Goal: Information Seeking & Learning: Learn about a topic

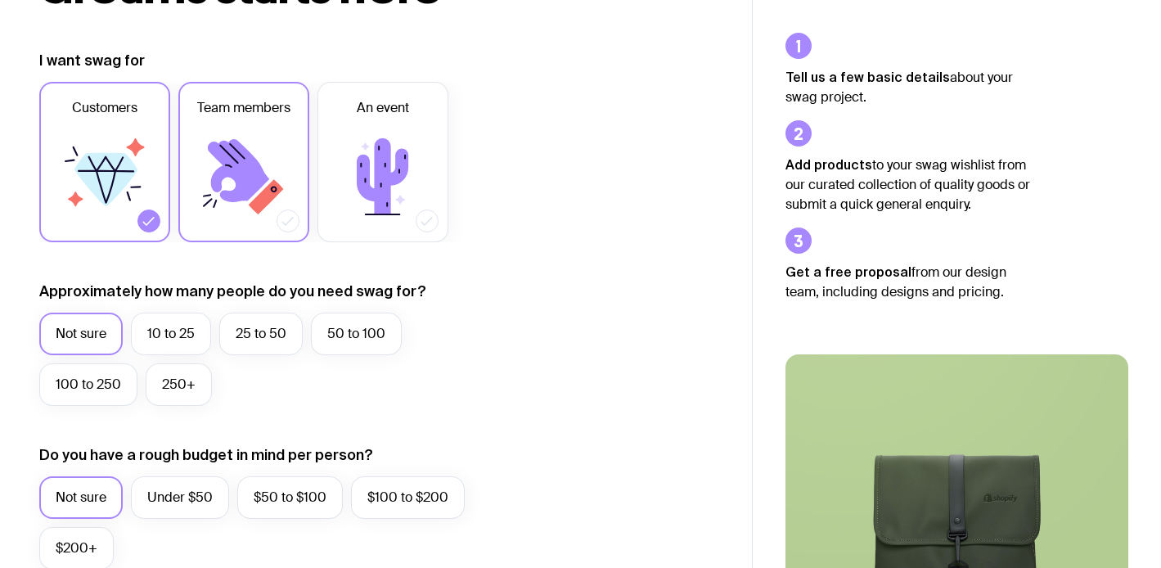
click at [213, 187] on icon at bounding box center [244, 177] width 98 height 98
click at [0, 0] on input "Team members" at bounding box center [0, 0] width 0 height 0
click at [180, 337] on label "10 to 25" at bounding box center [171, 334] width 80 height 43
click at [0, 0] on input "10 to 25" at bounding box center [0, 0] width 0 height 0
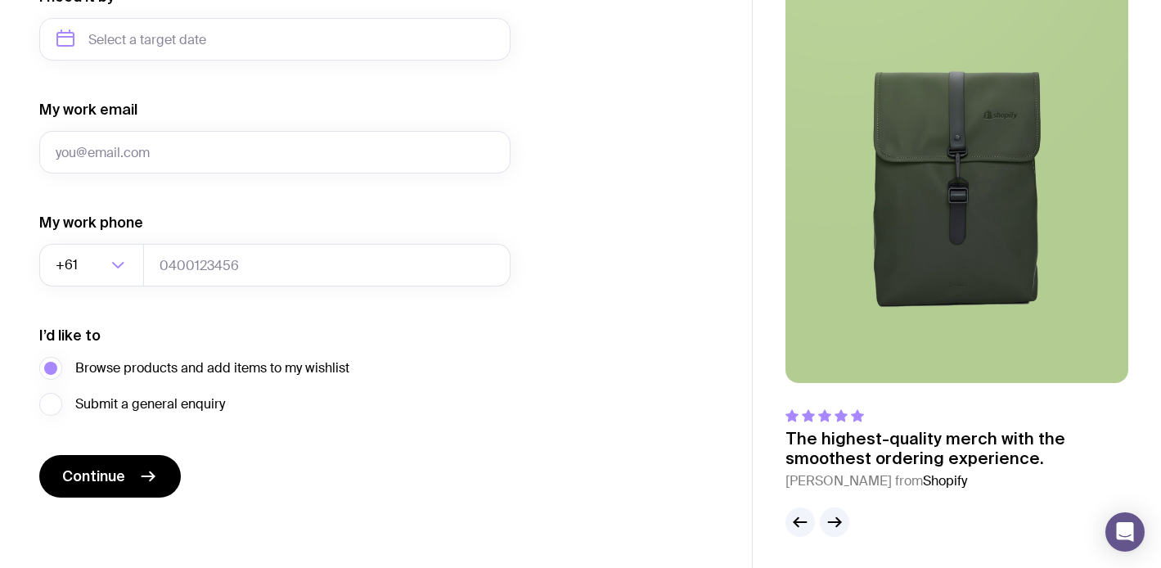
scroll to position [823, 0]
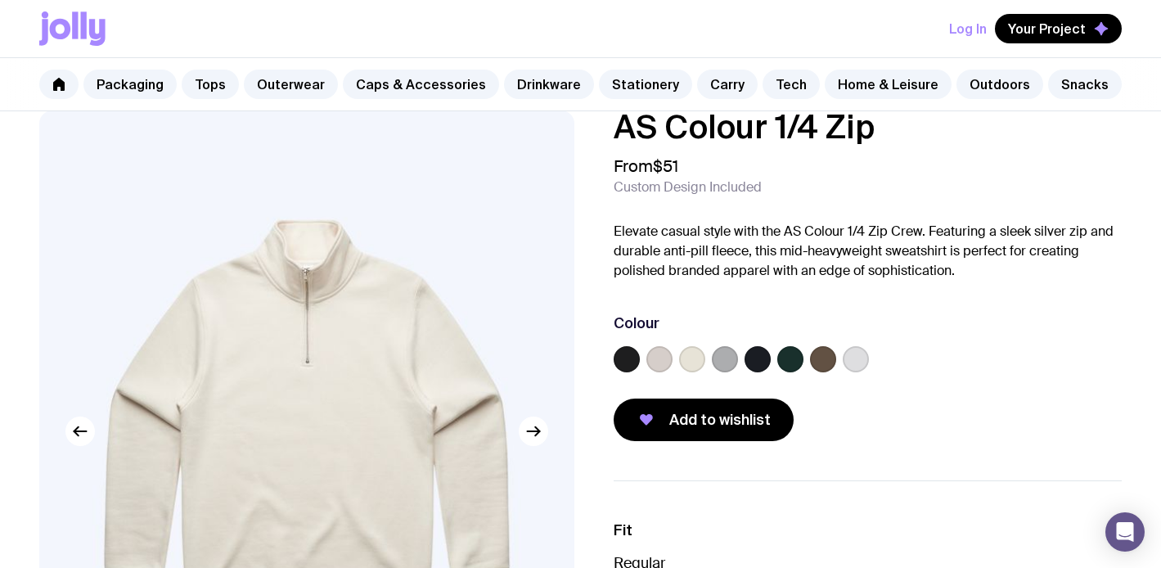
scroll to position [8, 0]
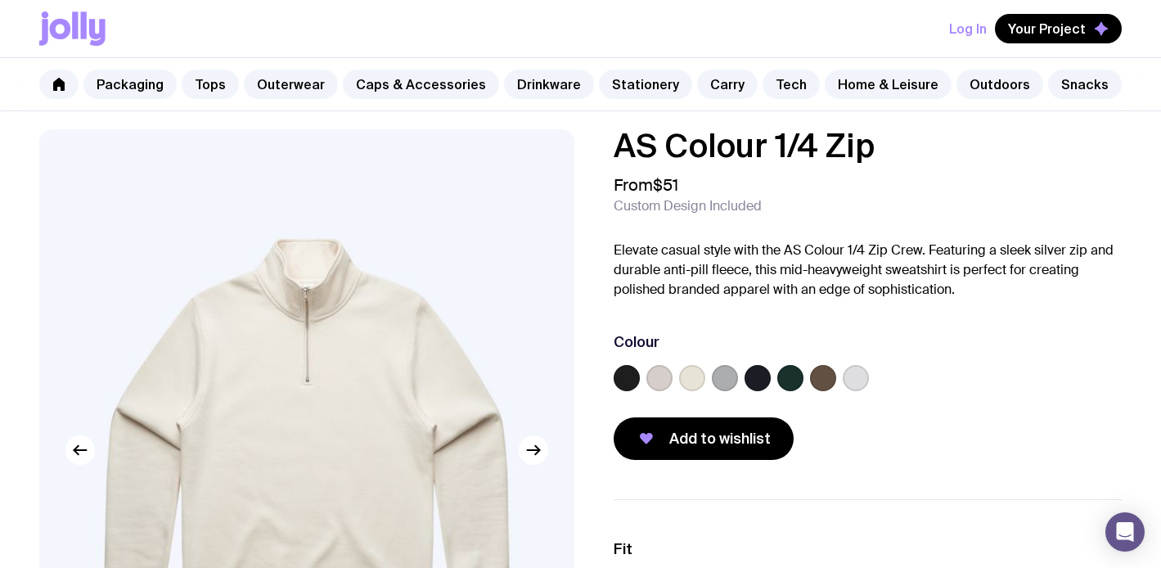
click at [759, 380] on label at bounding box center [758, 378] width 26 height 26
click at [0, 0] on input "radio" at bounding box center [0, 0] width 0 height 0
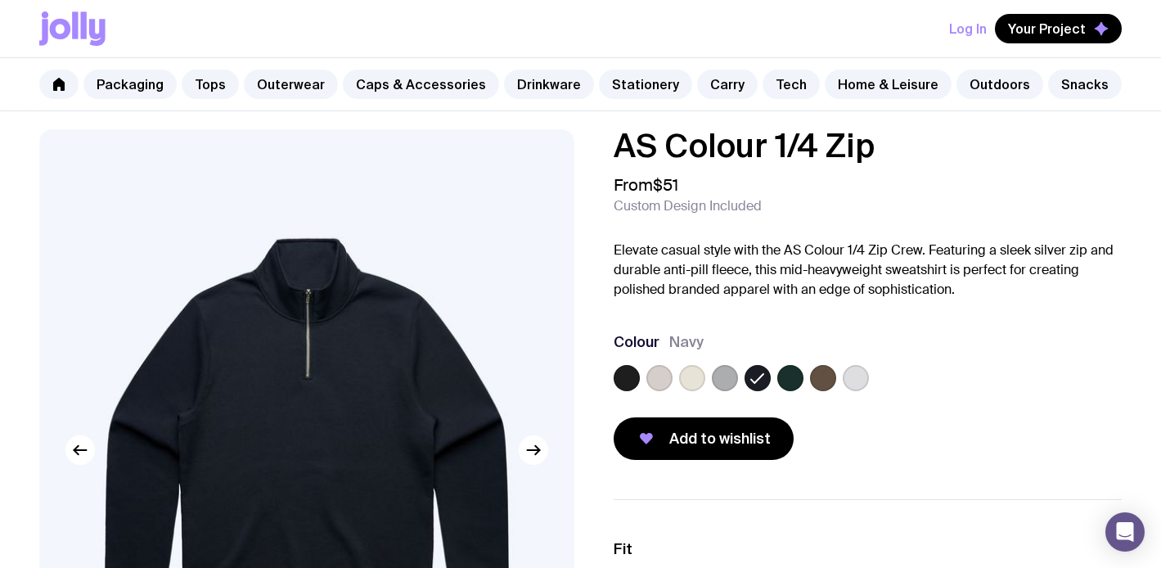
click at [789, 379] on label at bounding box center [790, 378] width 26 height 26
click at [0, 0] on input "radio" at bounding box center [0, 0] width 0 height 0
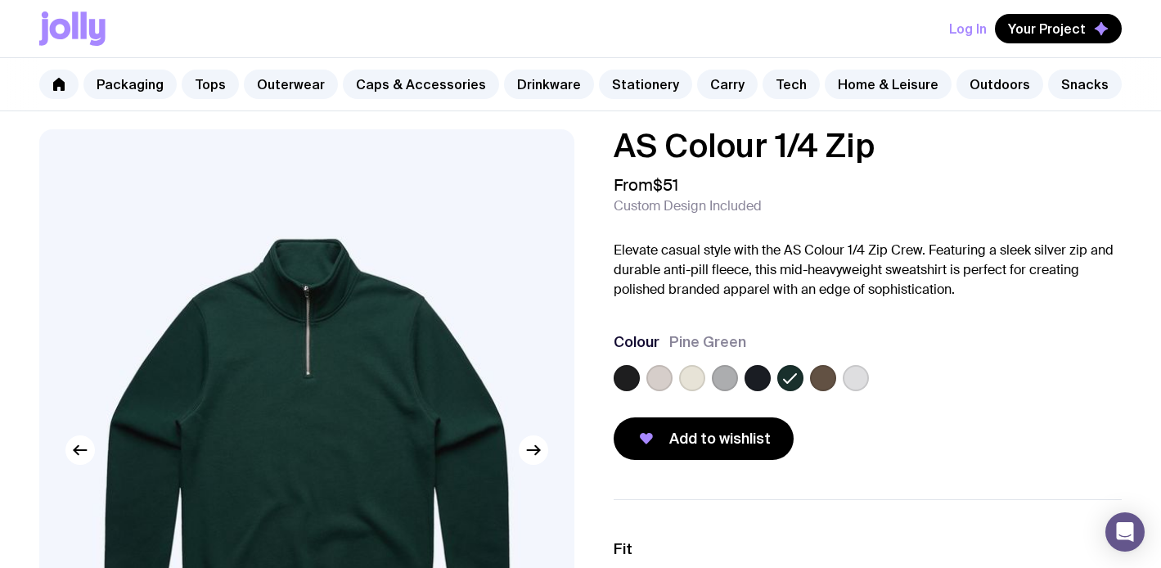
click at [629, 376] on label at bounding box center [627, 378] width 26 height 26
click at [0, 0] on input "radio" at bounding box center [0, 0] width 0 height 0
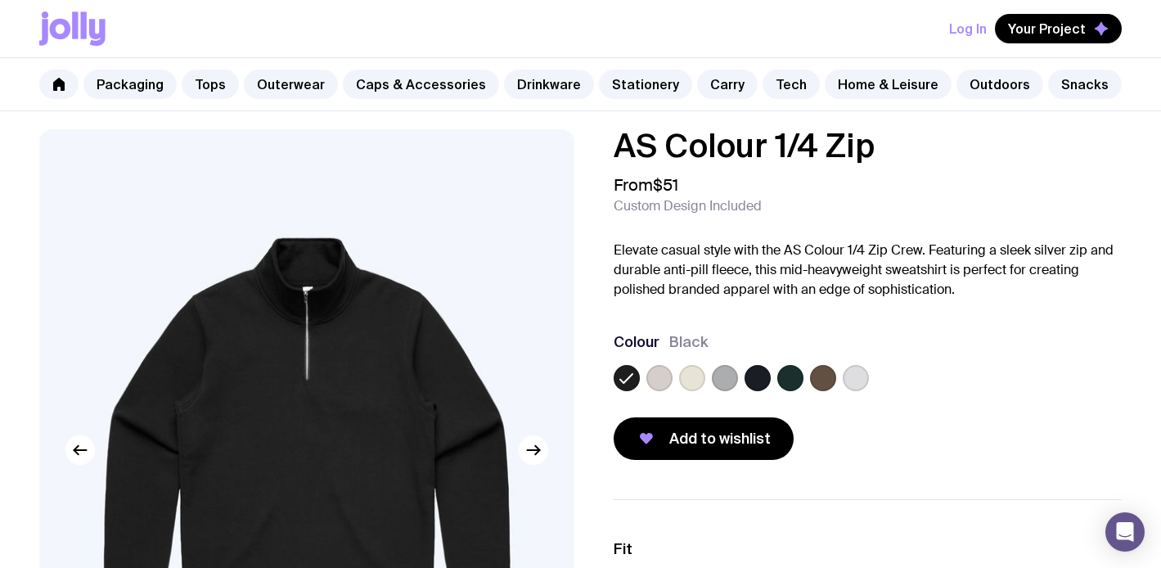
click at [654, 379] on label at bounding box center [660, 378] width 26 height 26
click at [0, 0] on input "radio" at bounding box center [0, 0] width 0 height 0
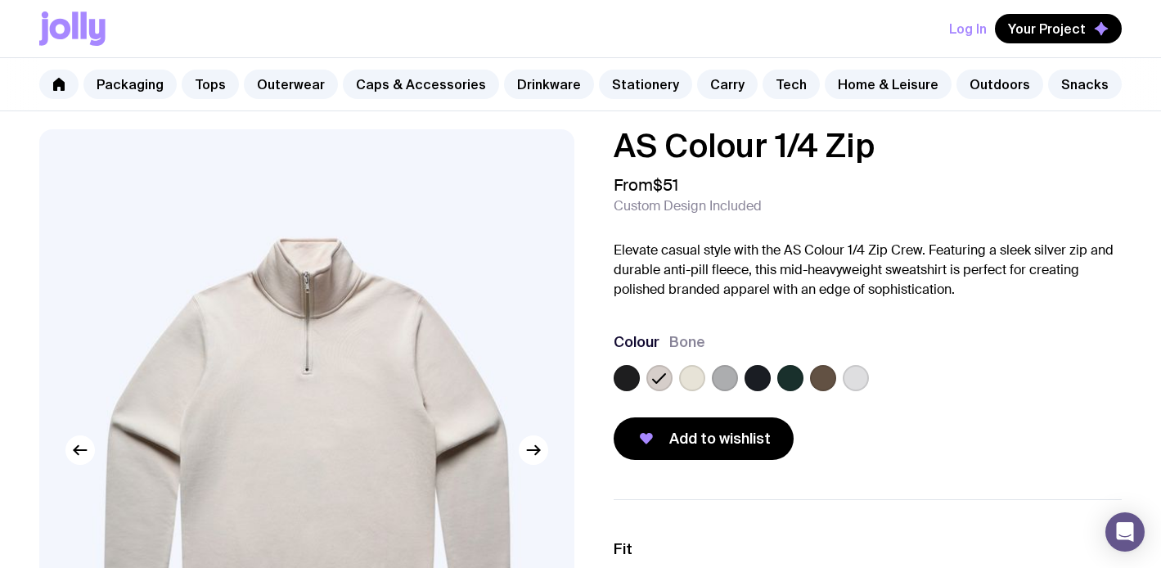
click at [696, 379] on label at bounding box center [692, 378] width 26 height 26
click at [0, 0] on input "radio" at bounding box center [0, 0] width 0 height 0
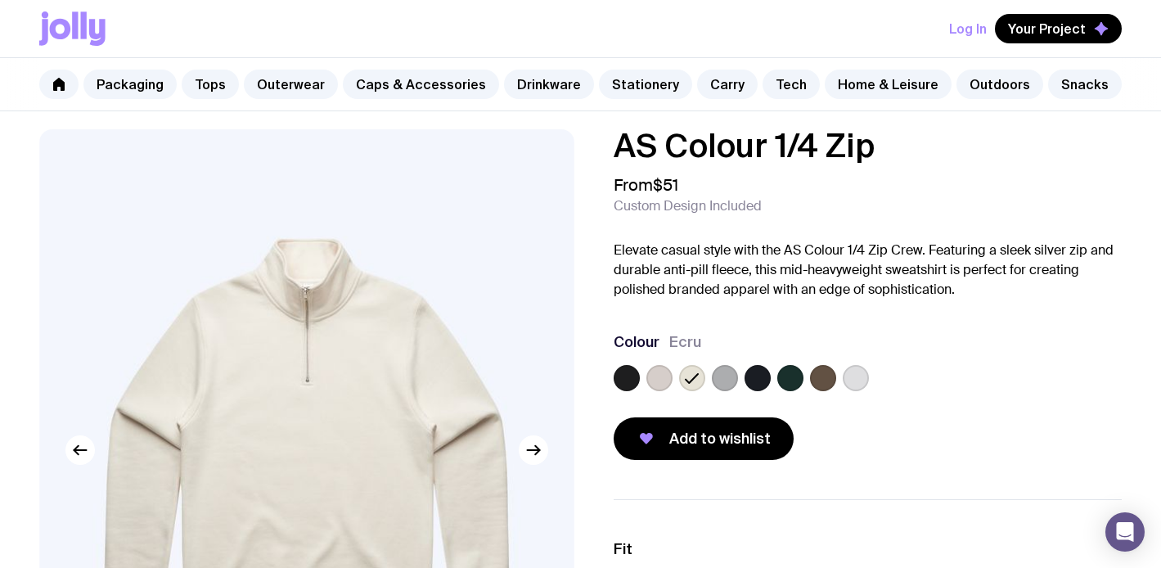
click at [724, 377] on label at bounding box center [725, 378] width 26 height 26
click at [0, 0] on input "radio" at bounding box center [0, 0] width 0 height 0
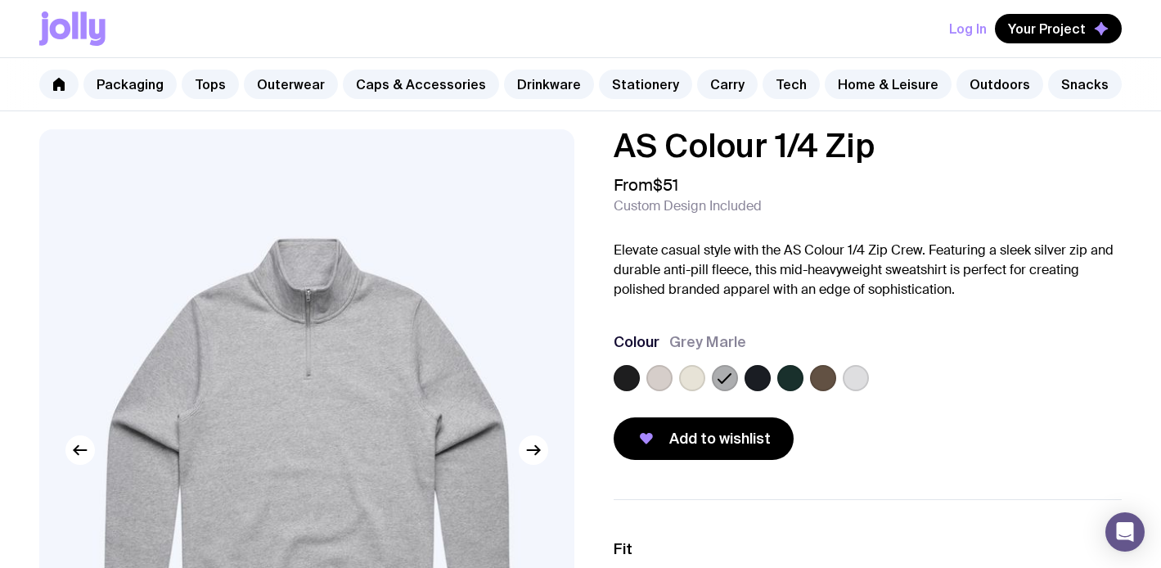
click at [791, 379] on label at bounding box center [790, 378] width 26 height 26
click at [0, 0] on input "radio" at bounding box center [0, 0] width 0 height 0
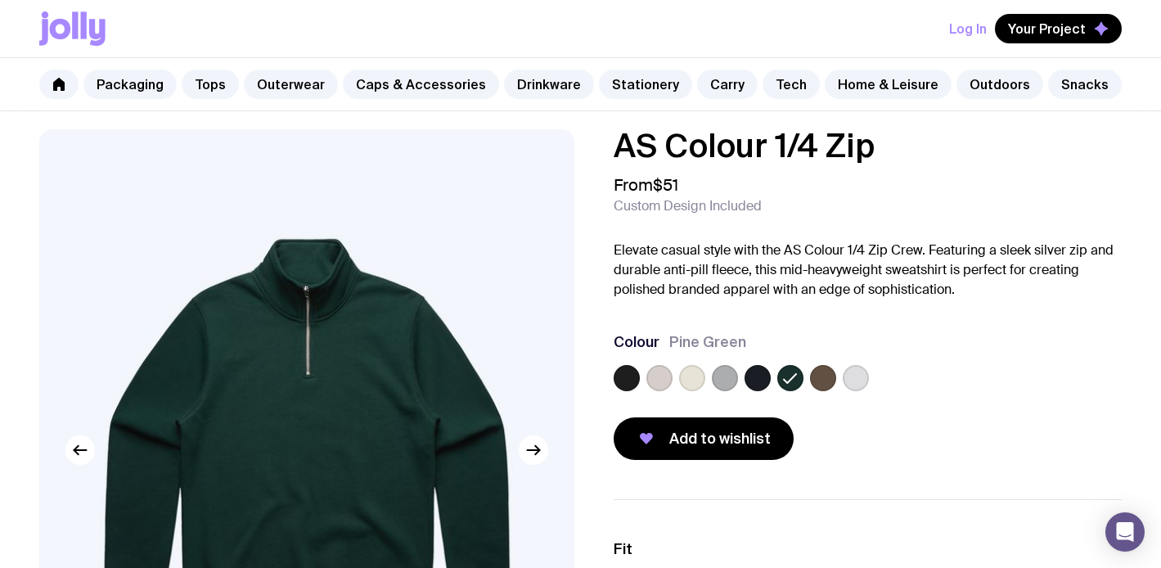
click at [765, 381] on label at bounding box center [758, 378] width 26 height 26
click at [0, 0] on input "radio" at bounding box center [0, 0] width 0 height 0
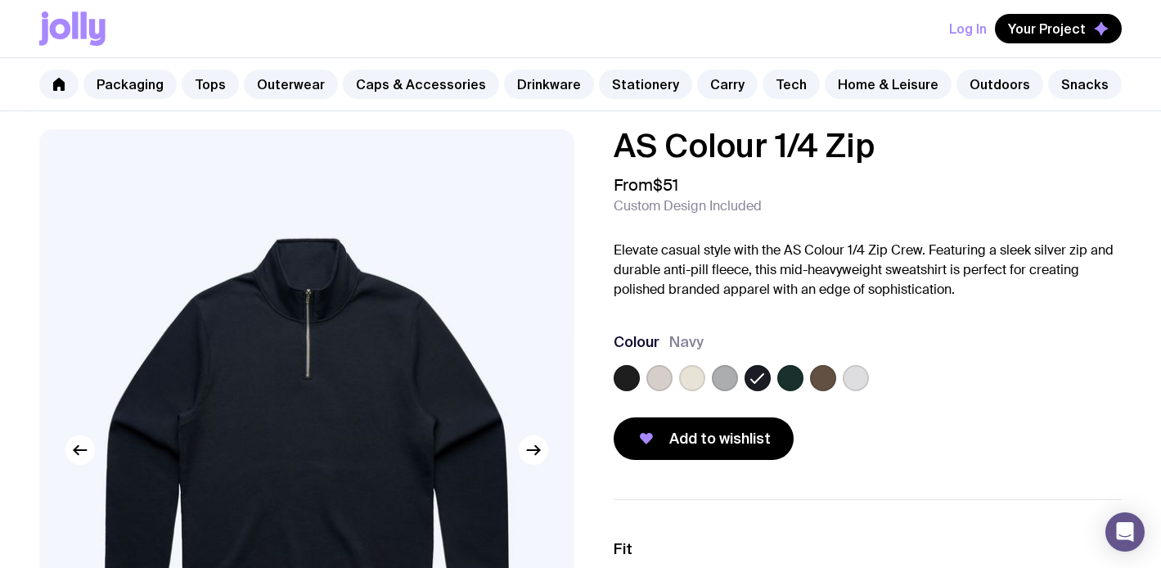
click at [822, 384] on label at bounding box center [823, 378] width 26 height 26
click at [0, 0] on input "radio" at bounding box center [0, 0] width 0 height 0
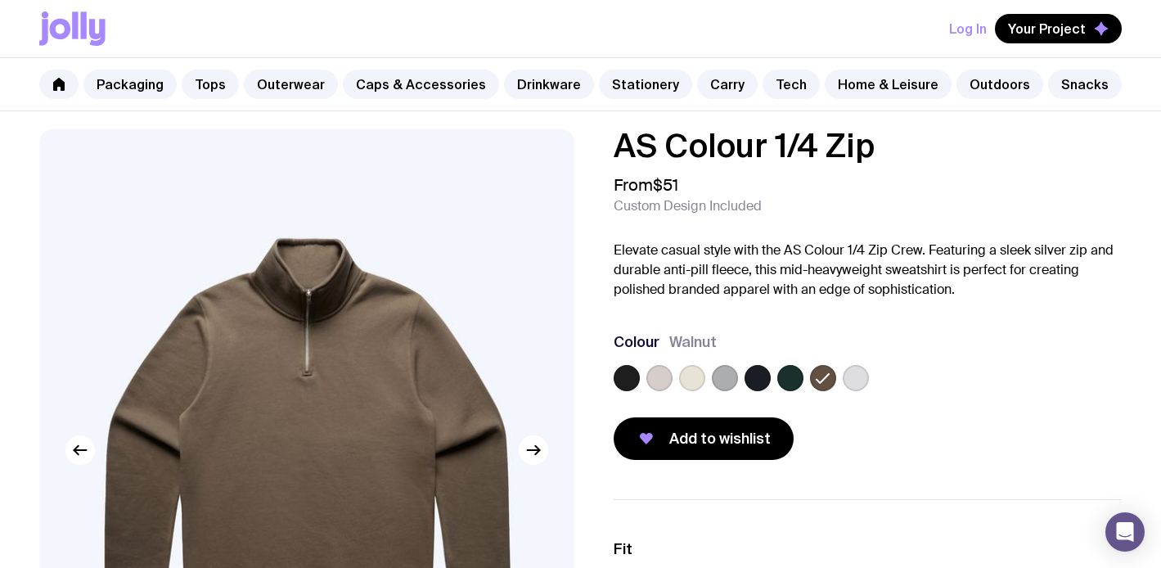
click at [854, 376] on label at bounding box center [856, 378] width 26 height 26
click at [0, 0] on input "radio" at bounding box center [0, 0] width 0 height 0
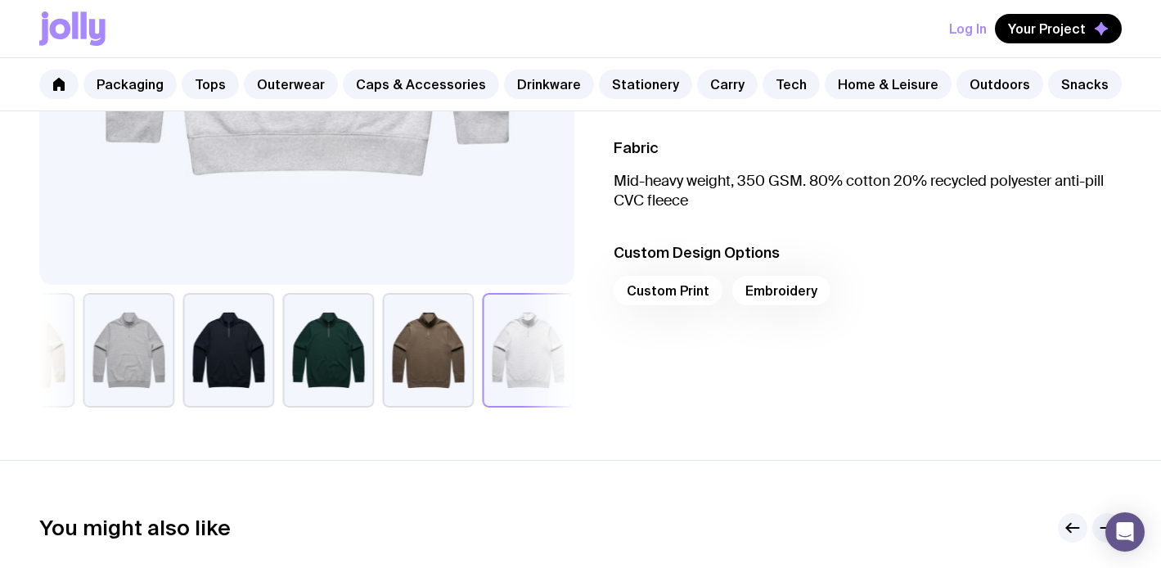
scroll to position [0, 0]
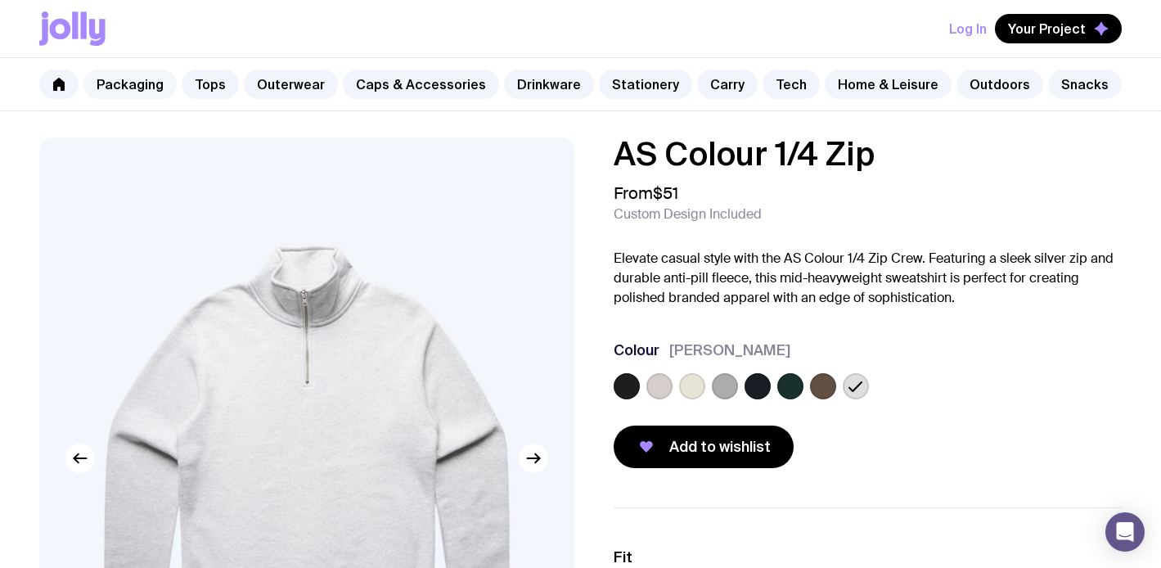
click at [155, 83] on link "Packaging" at bounding box center [129, 84] width 93 height 29
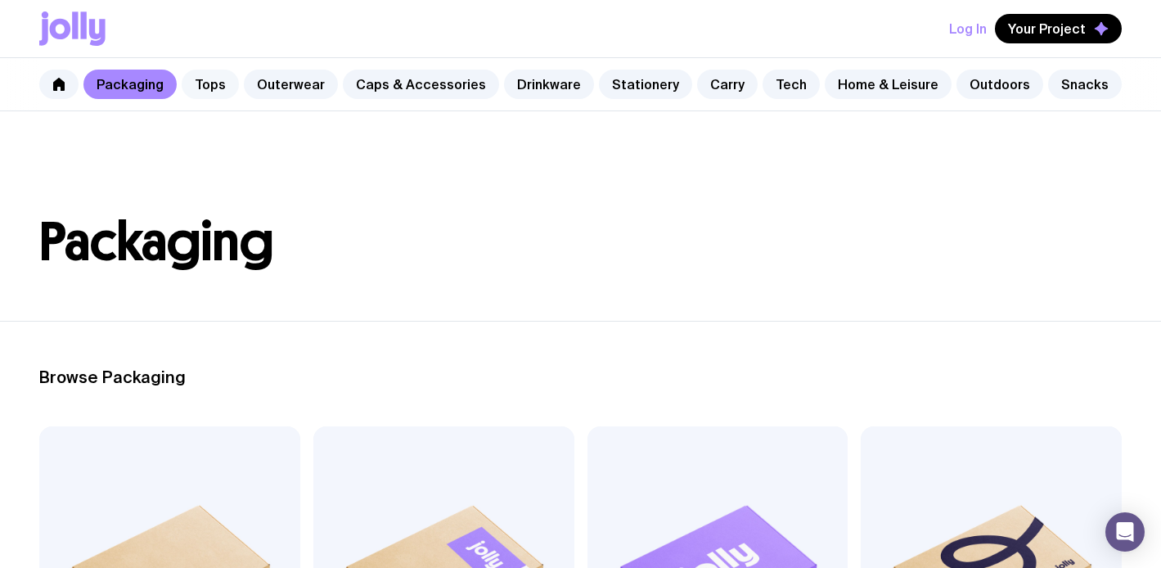
click at [209, 92] on link "Tops" at bounding box center [210, 84] width 57 height 29
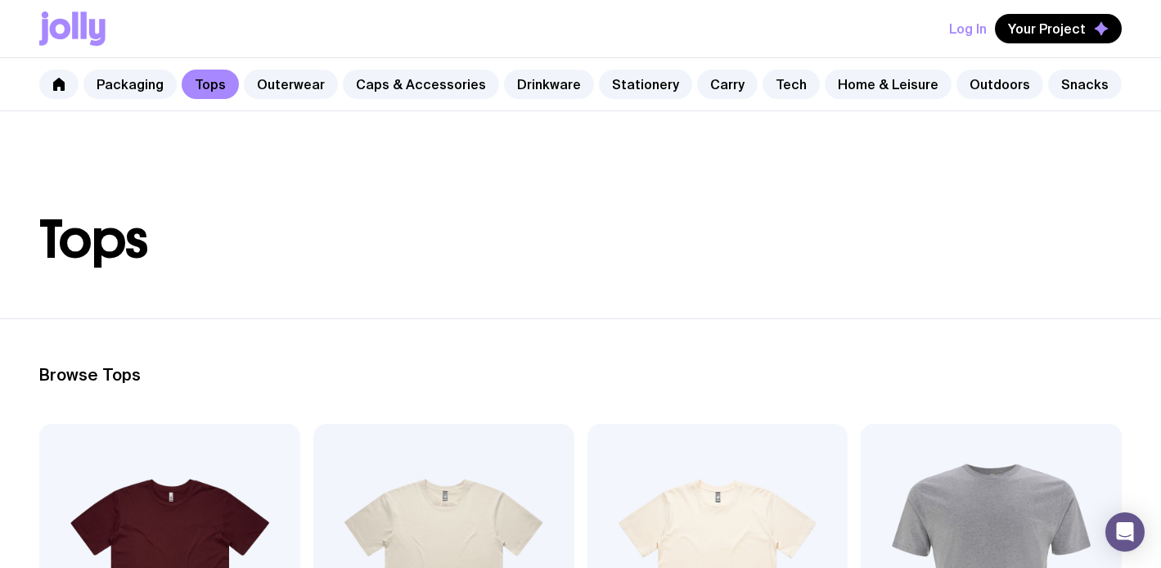
scroll to position [3, 0]
click at [298, 90] on link "Outerwear" at bounding box center [291, 84] width 94 height 29
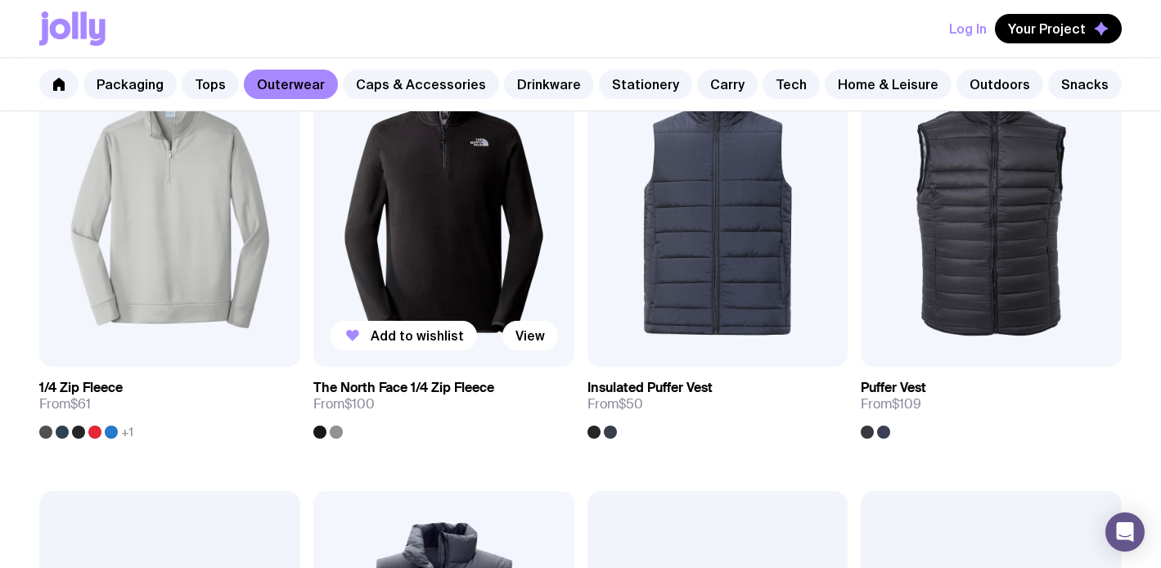
scroll to position [807, 0]
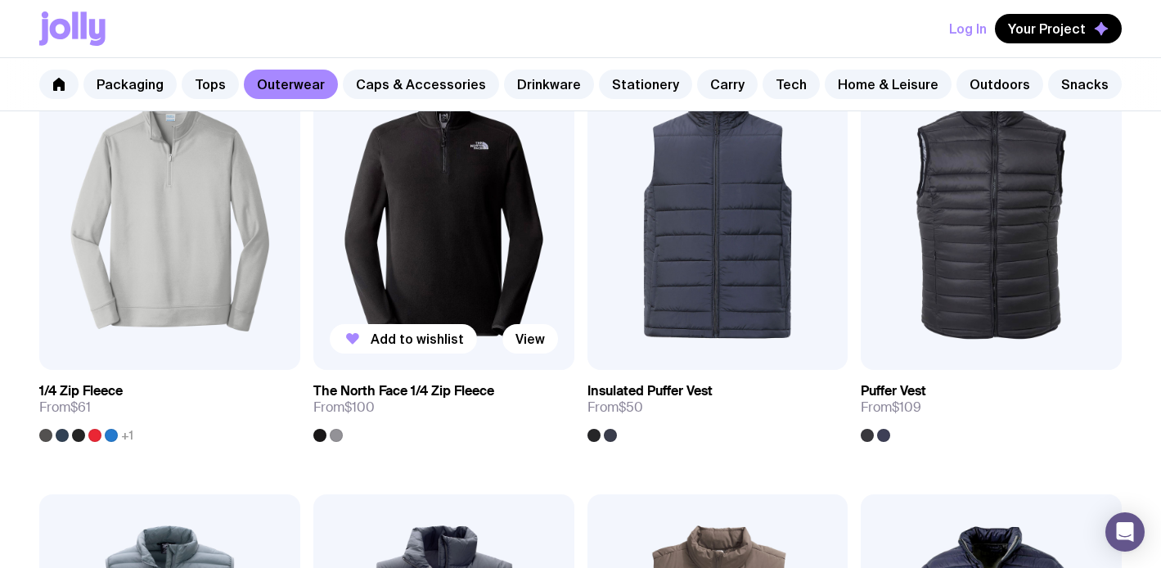
click at [336, 435] on div at bounding box center [336, 435] width 13 height 13
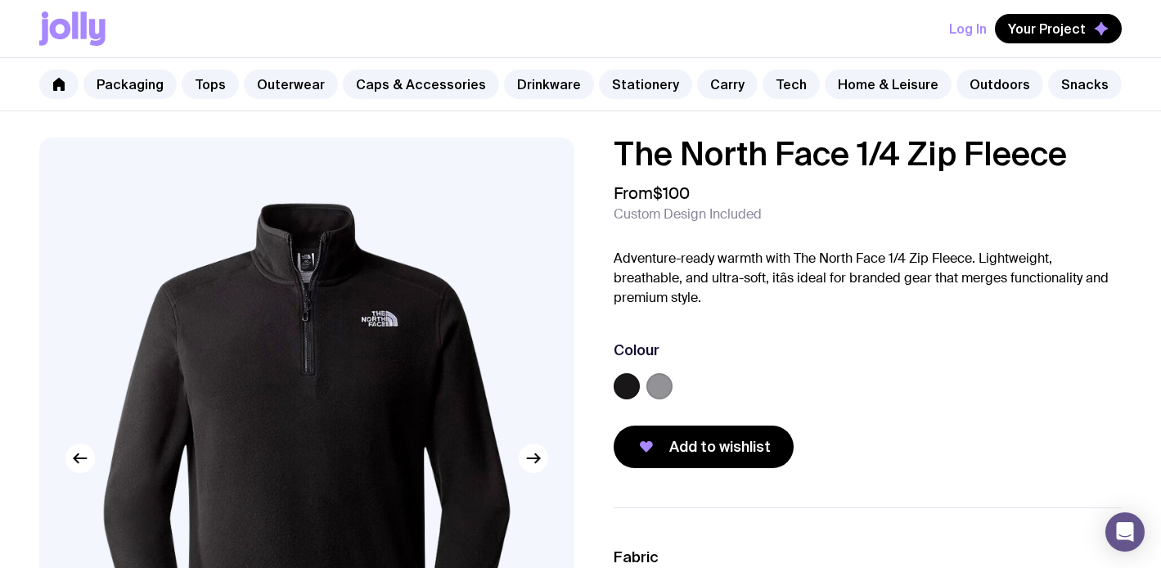
click at [660, 390] on label at bounding box center [660, 386] width 26 height 26
click at [0, 0] on input "radio" at bounding box center [0, 0] width 0 height 0
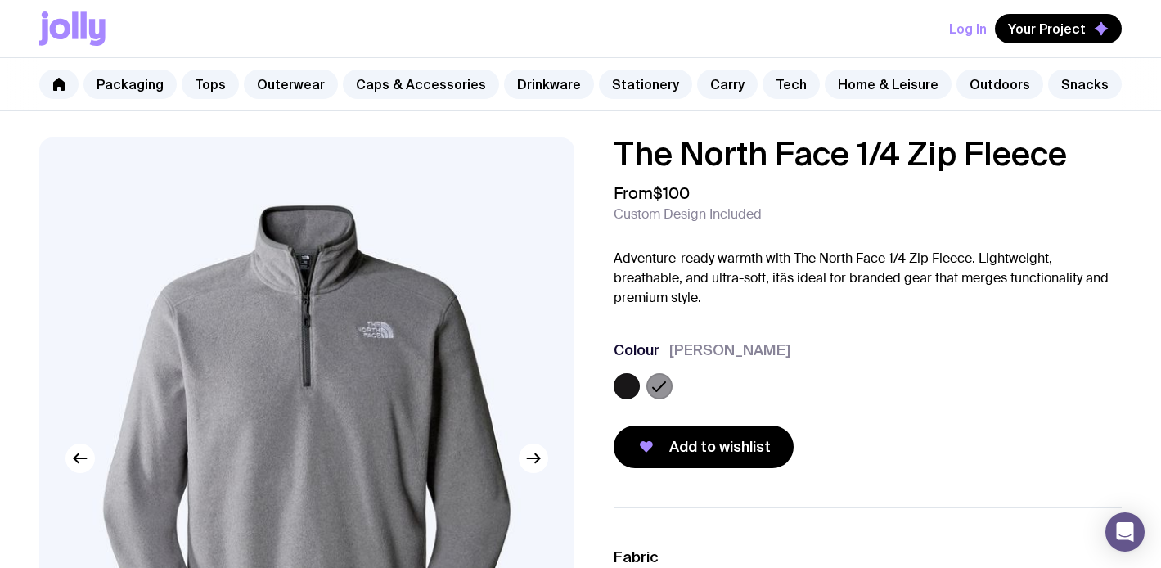
click at [632, 387] on label at bounding box center [627, 386] width 26 height 26
click at [0, 0] on input "radio" at bounding box center [0, 0] width 0 height 0
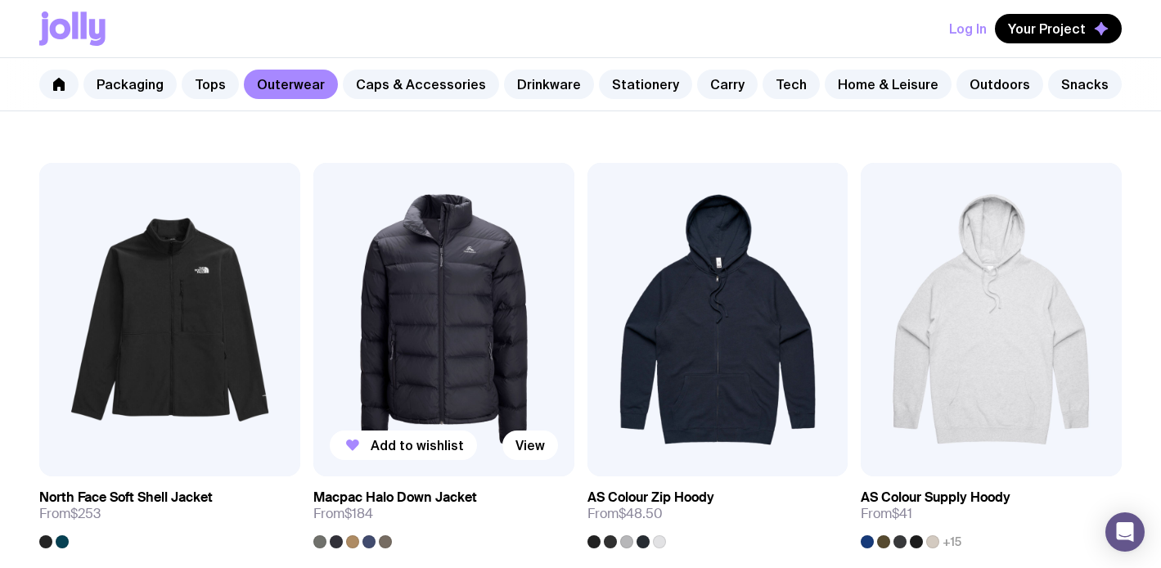
scroll to position [2036, 0]
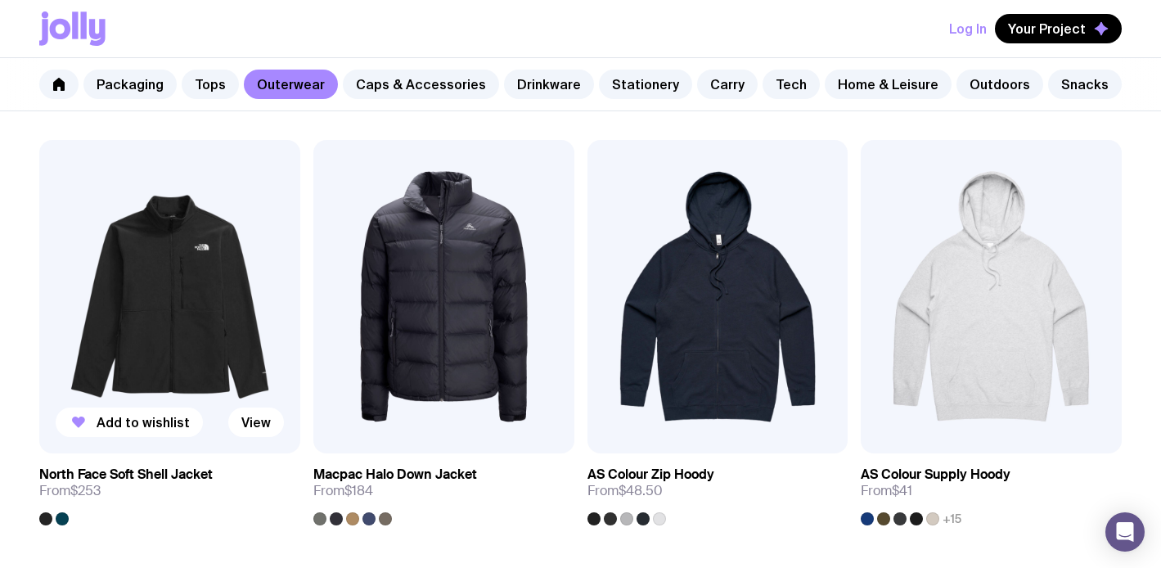
click at [65, 518] on div at bounding box center [62, 518] width 13 height 13
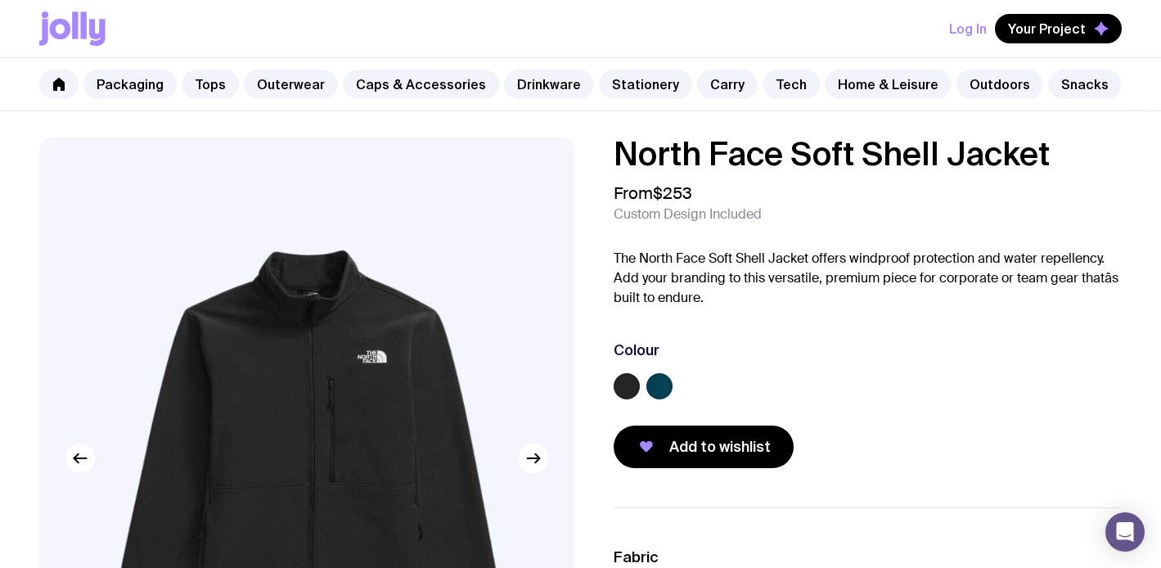
click at [668, 390] on label at bounding box center [660, 386] width 26 height 26
click at [0, 0] on input "radio" at bounding box center [0, 0] width 0 height 0
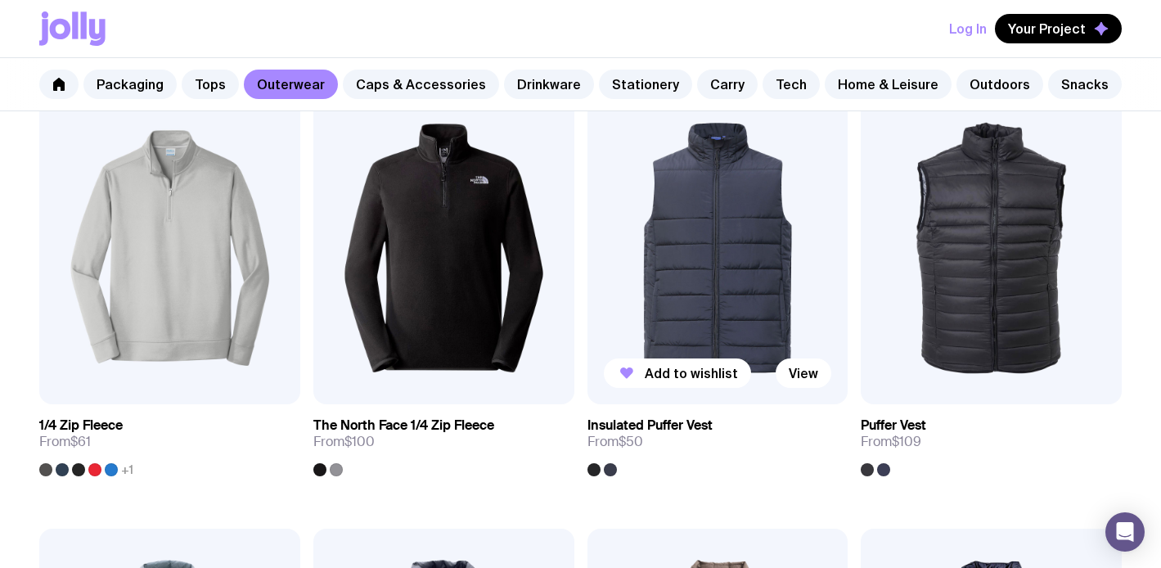
scroll to position [773, 0]
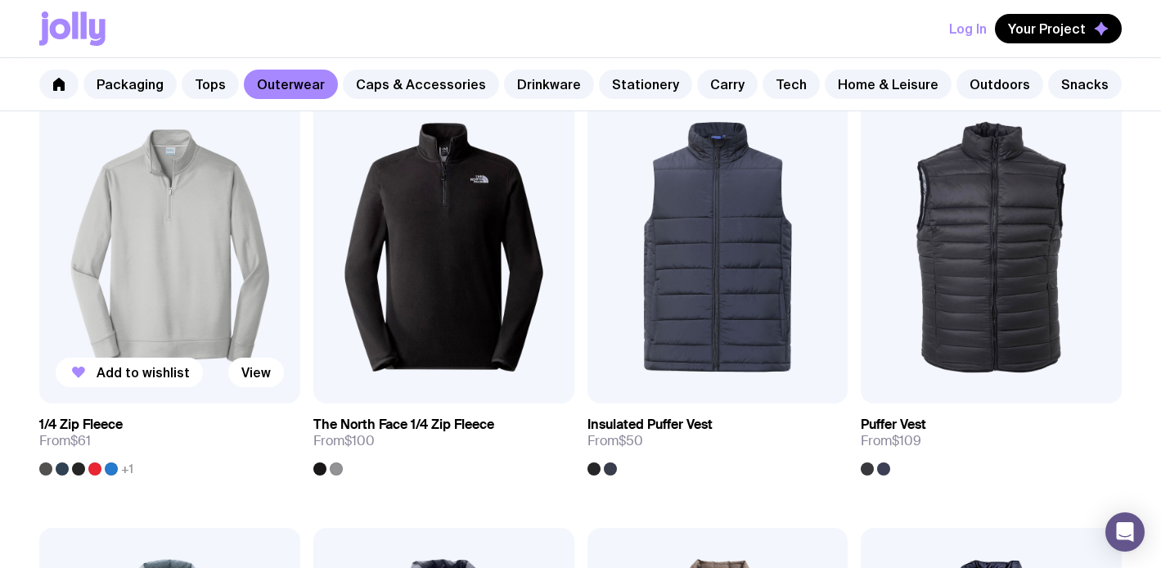
click at [150, 257] on img at bounding box center [169, 247] width 261 height 313
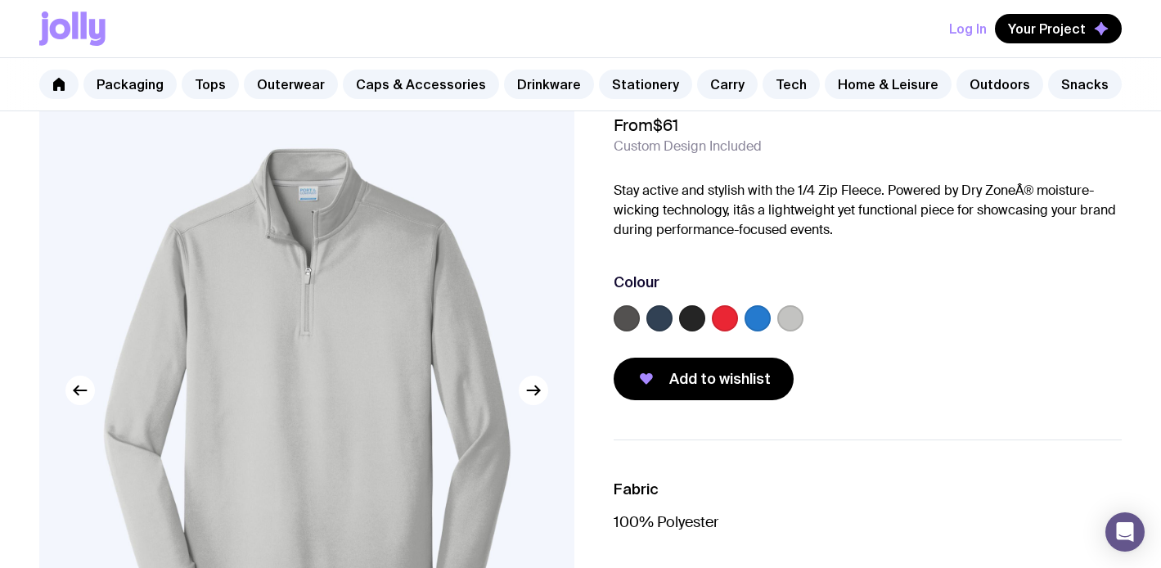
scroll to position [187, 0]
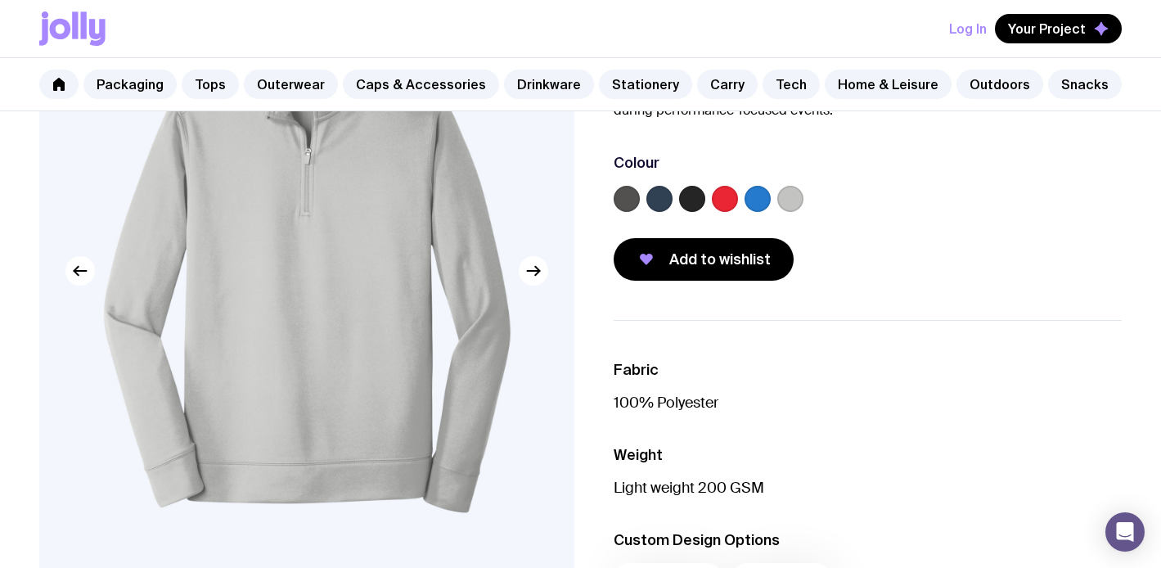
click at [656, 203] on label at bounding box center [660, 199] width 26 height 26
click at [0, 0] on input "radio" at bounding box center [0, 0] width 0 height 0
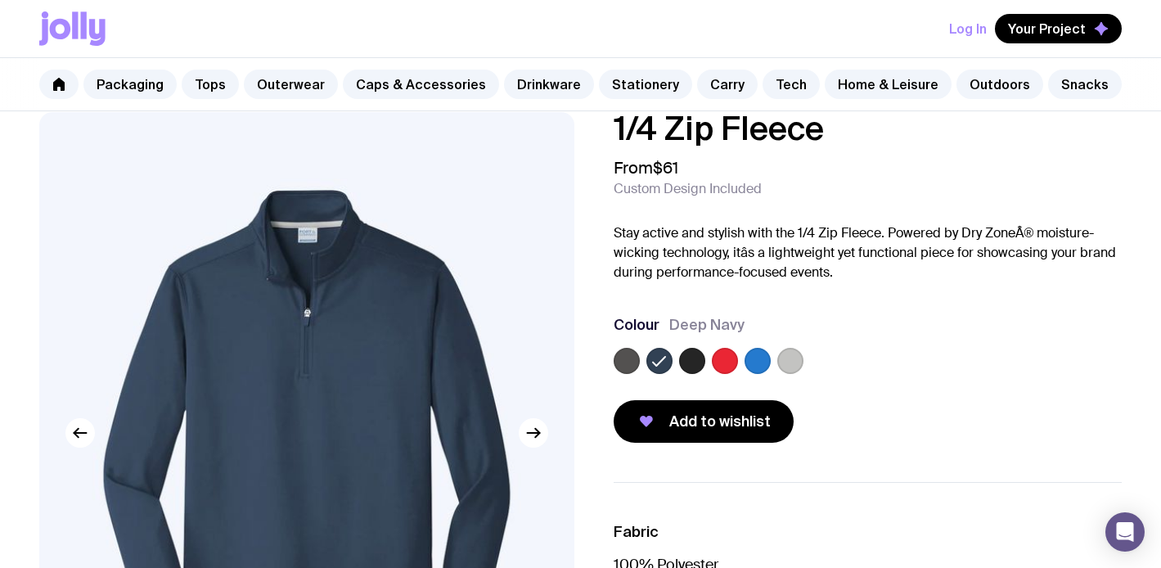
scroll to position [3, 0]
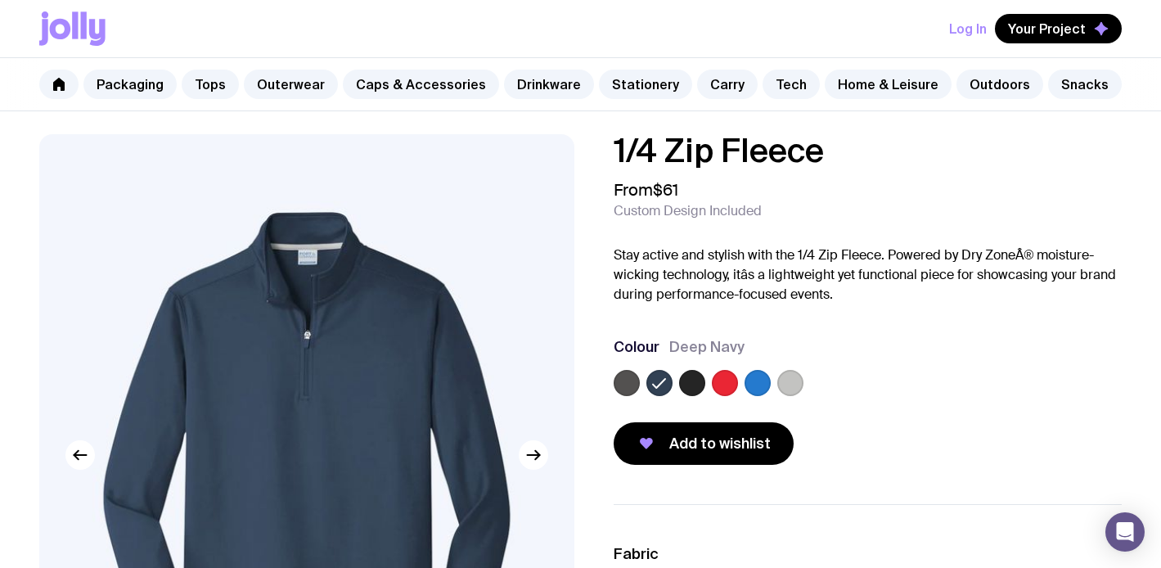
click at [696, 376] on label at bounding box center [692, 383] width 26 height 26
click at [0, 0] on input "radio" at bounding box center [0, 0] width 0 height 0
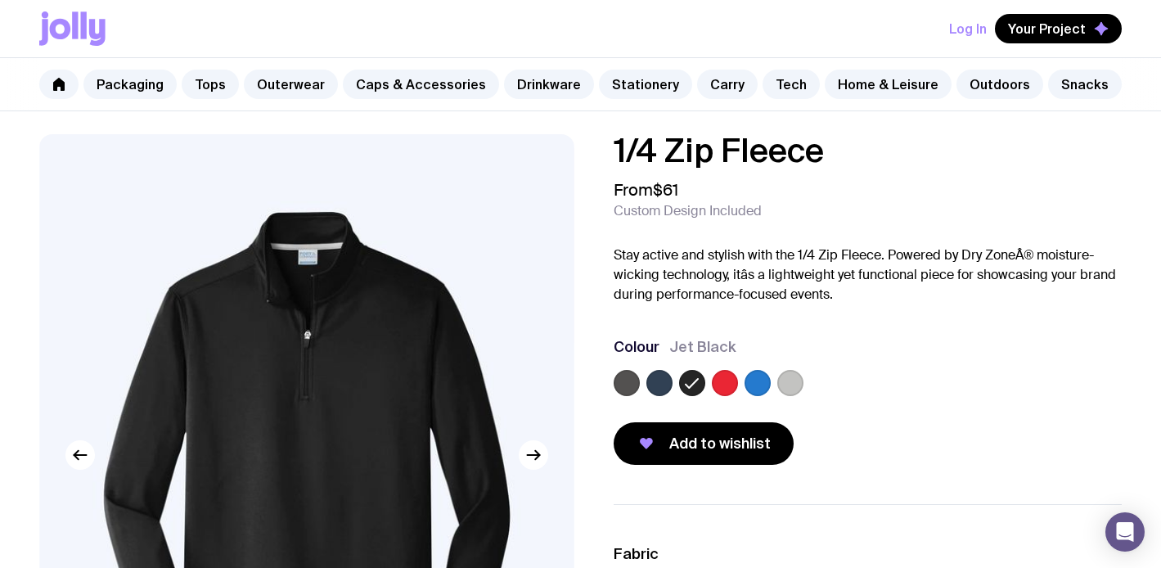
click at [764, 381] on label at bounding box center [758, 383] width 26 height 26
click at [0, 0] on input "radio" at bounding box center [0, 0] width 0 height 0
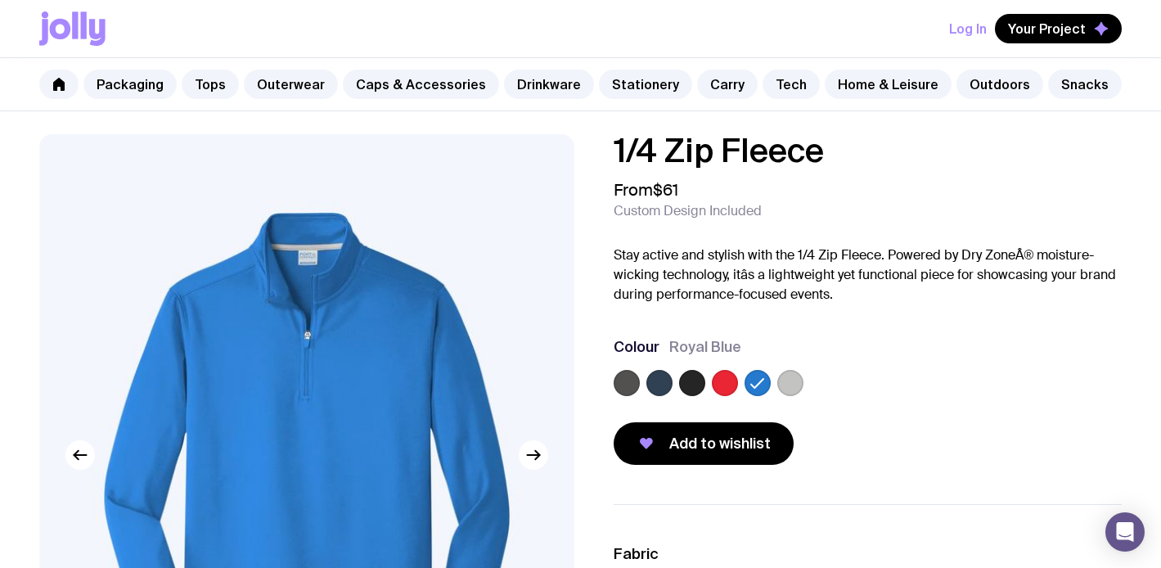
click at [658, 380] on label at bounding box center [660, 383] width 26 height 26
click at [0, 0] on input "radio" at bounding box center [0, 0] width 0 height 0
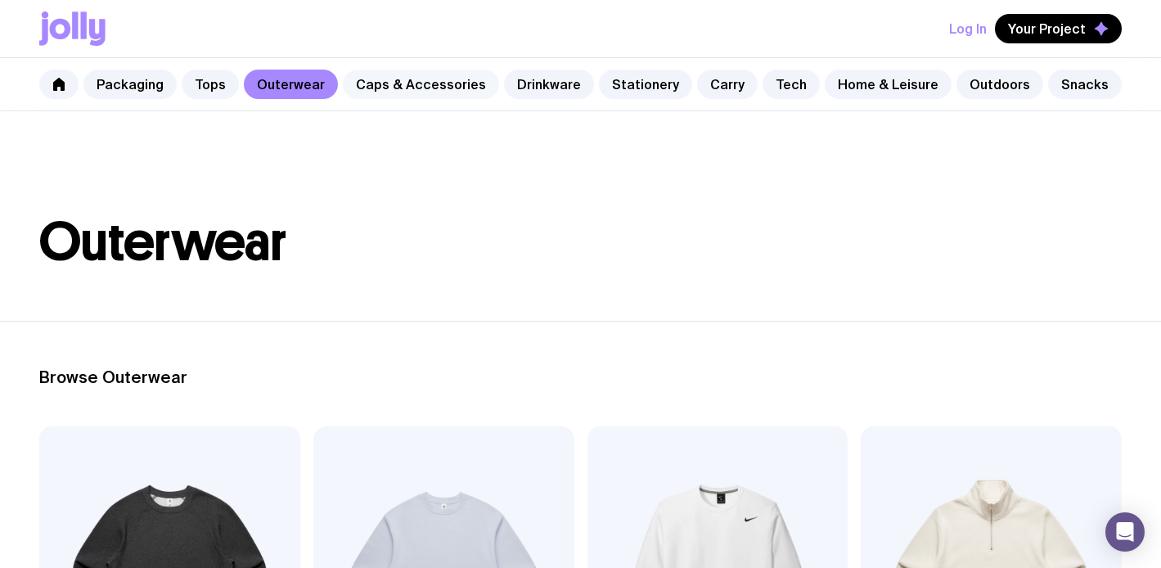
click at [405, 88] on link "Caps & Accessories" at bounding box center [421, 84] width 156 height 29
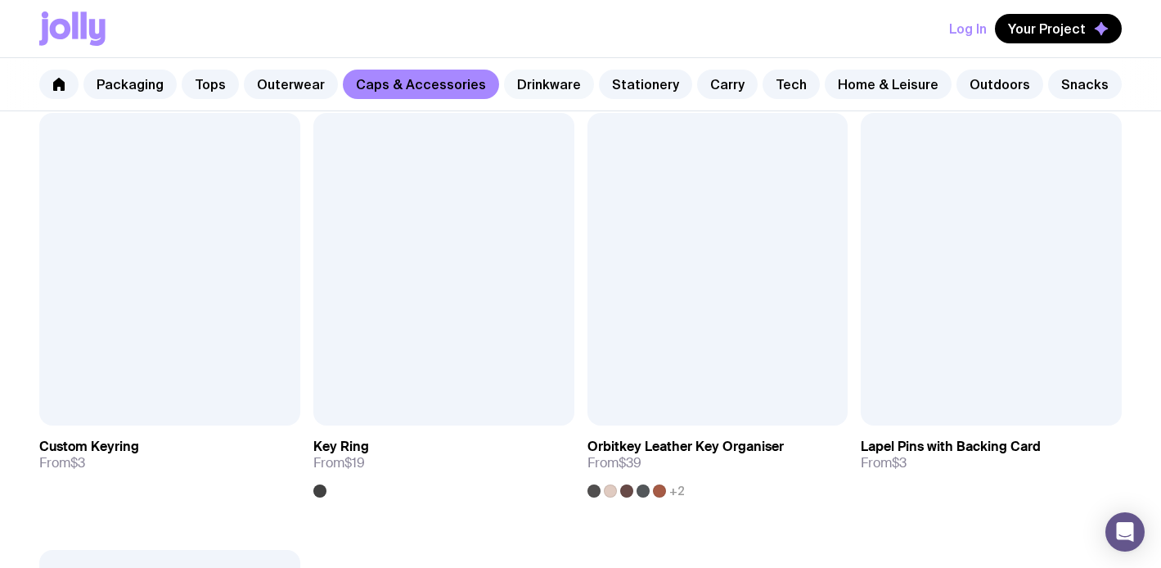
scroll to position [2502, 0]
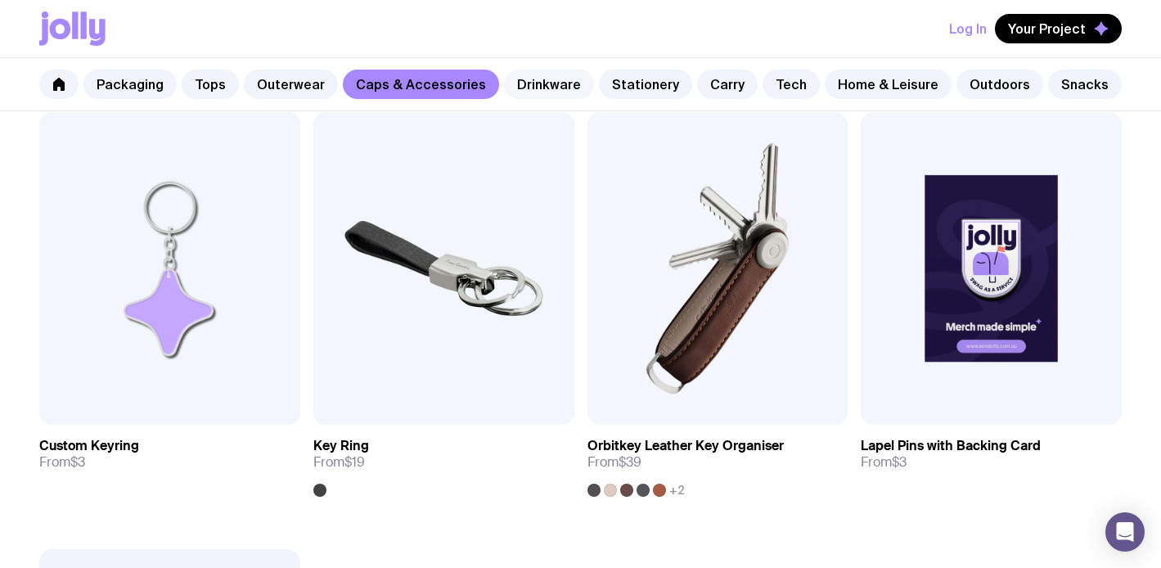
click at [539, 80] on link "Drinkware" at bounding box center [549, 84] width 90 height 29
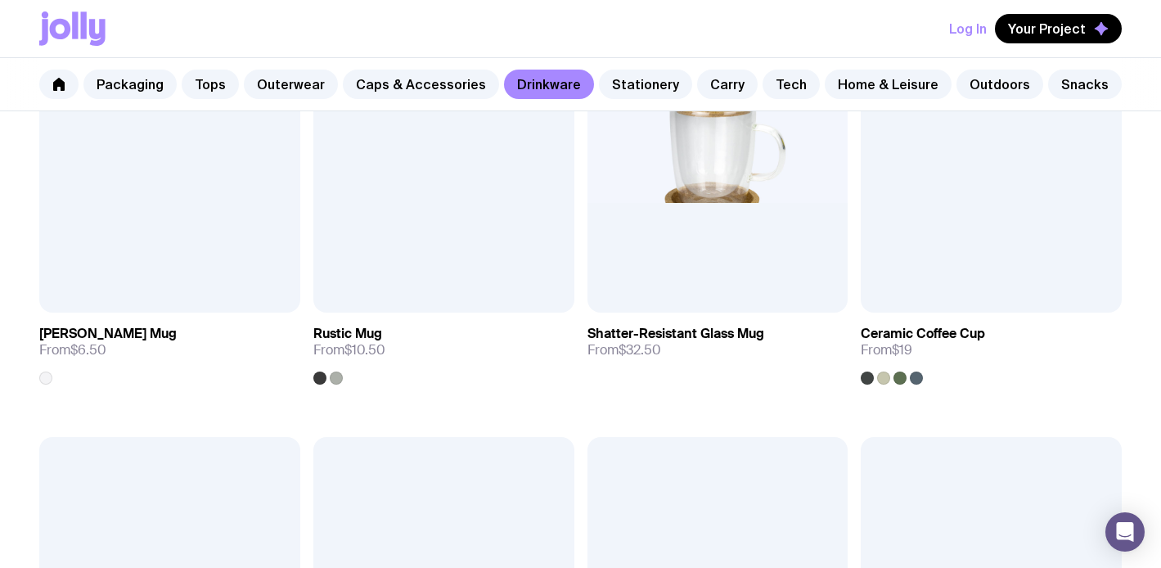
scroll to position [428, 0]
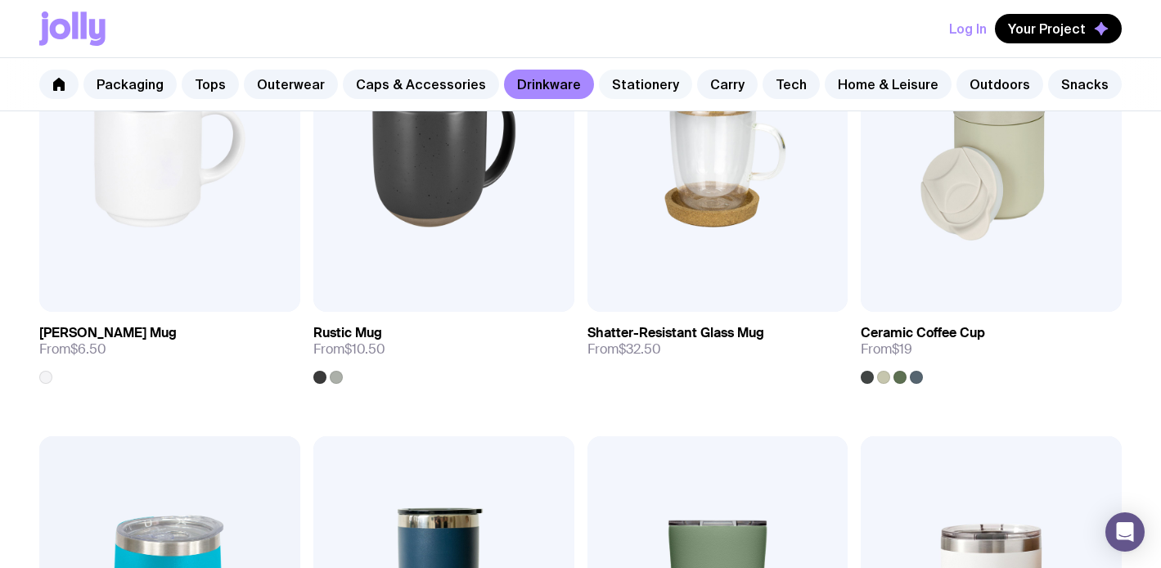
click at [618, 81] on link "Stationery" at bounding box center [645, 84] width 93 height 29
